Goal: Navigation & Orientation: Find specific page/section

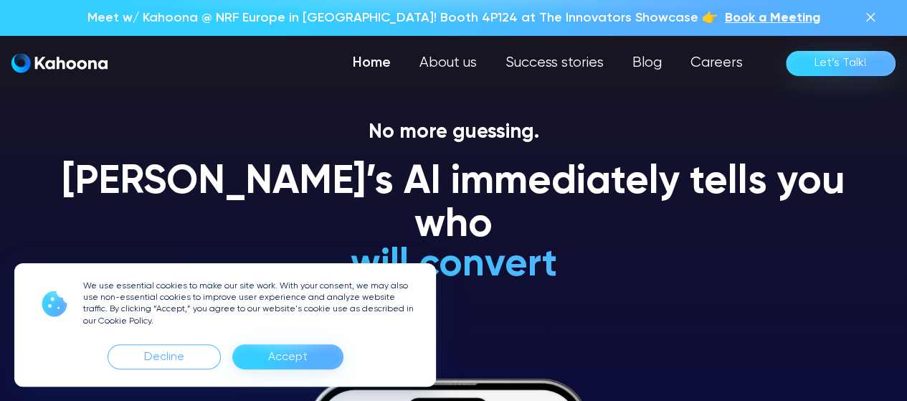
click at [296, 363] on div "Accept" at bounding box center [287, 356] width 39 height 23
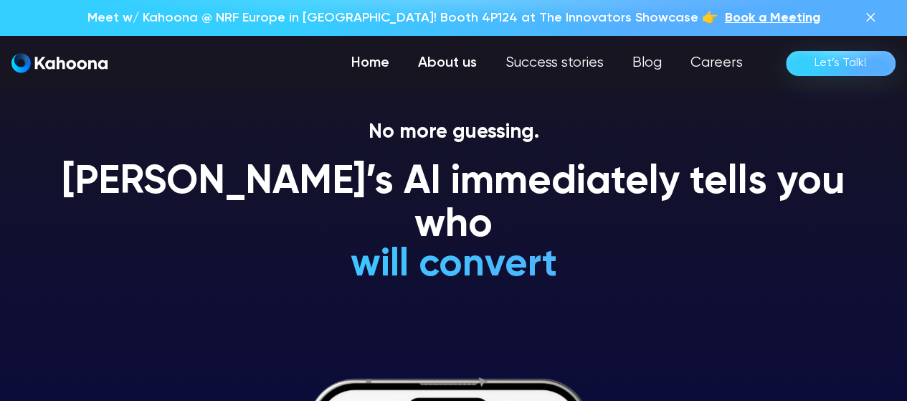
click at [452, 59] on link "About us" at bounding box center [446, 63] width 87 height 29
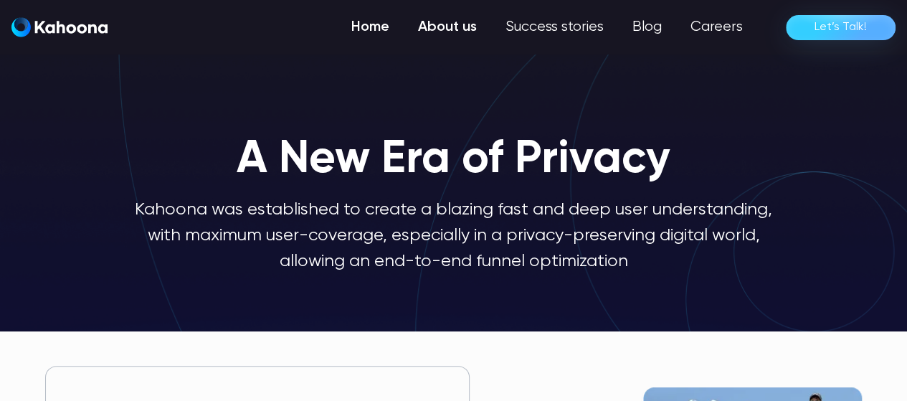
click at [371, 33] on link "Home" at bounding box center [370, 27] width 67 height 29
